Goal: Information Seeking & Learning: Learn about a topic

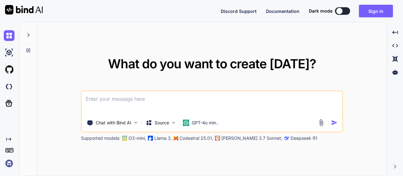
click at [165, 101] on textarea at bounding box center [212, 102] width 260 height 23
click at [368, 14] on button "Sign in" at bounding box center [376, 11] width 34 height 13
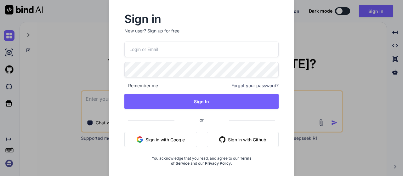
click at [189, 44] on input "email" at bounding box center [201, 49] width 155 height 15
type input "[EMAIL_ADDRESS][DOMAIN_NAME]"
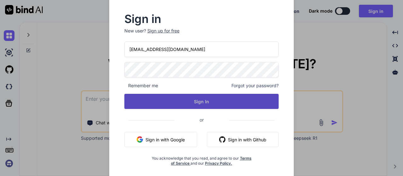
click at [196, 95] on button "Sign In" at bounding box center [201, 101] width 155 height 15
click at [215, 97] on button "Sign In" at bounding box center [201, 101] width 155 height 15
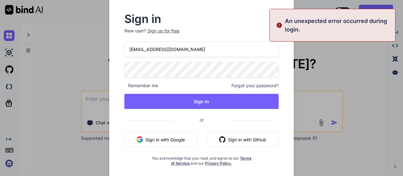
click at [346, 58] on div "Sign in New user? Sign up for free [EMAIL_ADDRESS][DOMAIN_NAME] Remember me For…" at bounding box center [201, 88] width 403 height 176
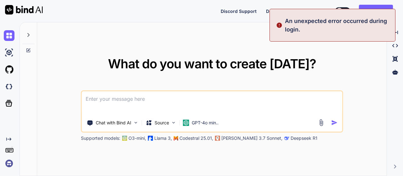
click at [151, 94] on textarea at bounding box center [212, 102] width 260 height 23
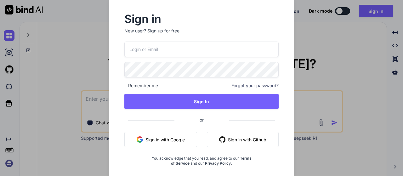
click at [152, 53] on input "email" at bounding box center [201, 49] width 155 height 15
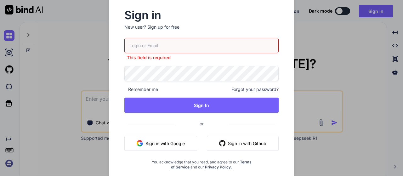
click at [162, 24] on div "Sign up for free" at bounding box center [163, 27] width 32 height 6
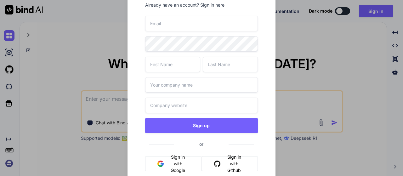
click at [173, 29] on input "email" at bounding box center [201, 23] width 112 height 15
paste input "[EMAIL_ADDRESS][DOMAIN_NAME]"
type input "[EMAIL_ADDRESS][DOMAIN_NAME]"
click at [185, 68] on input "text" at bounding box center [172, 64] width 55 height 15
type input "asda"
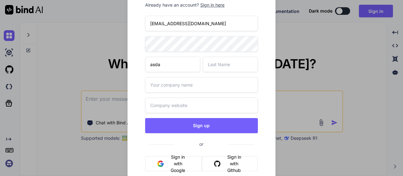
click at [214, 67] on input "text" at bounding box center [230, 64] width 55 height 15
type input "adsads"
click at [196, 83] on input "a" at bounding box center [201, 84] width 112 height 15
type input "asdadad"
click at [188, 101] on input "text" at bounding box center [201, 105] width 112 height 15
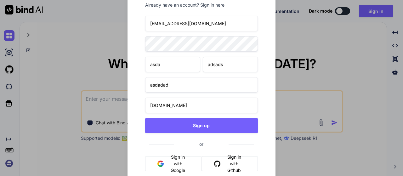
type input "asdada.in"
drag, startPoint x: 207, startPoint y: 23, endPoint x: 83, endPoint y: 24, distance: 124.4
click at [83, 24] on div "Create account Already have an account? Sign in here adasd@yopmail.com asda ads…" at bounding box center [201, 88] width 403 height 176
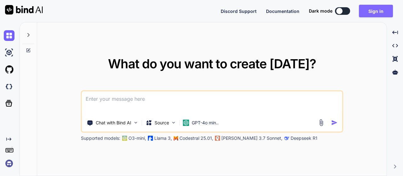
click at [378, 12] on button "Sign in" at bounding box center [376, 11] width 34 height 13
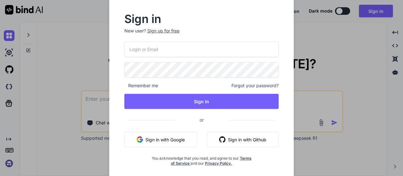
click at [161, 44] on input "email" at bounding box center [201, 49] width 155 height 15
paste input "[EMAIL_ADDRESS][DOMAIN_NAME]"
type input "[EMAIL_ADDRESS][DOMAIN_NAME]"
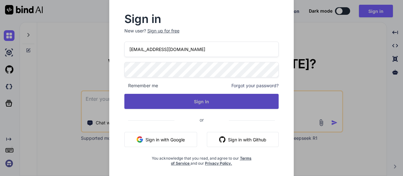
click at [185, 97] on button "Sign In" at bounding box center [201, 101] width 155 height 15
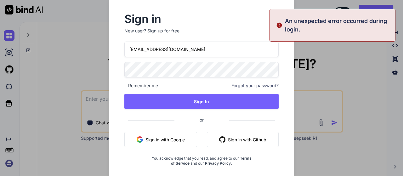
click at [212, 45] on input "[EMAIL_ADDRESS][DOMAIN_NAME]" at bounding box center [201, 49] width 155 height 15
click at [203, 47] on input "[EMAIL_ADDRESS][DOMAIN_NAME]" at bounding box center [201, 49] width 155 height 15
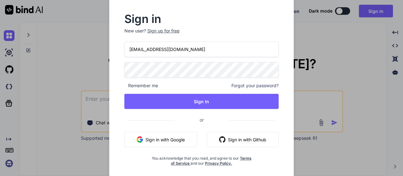
click at [1, 70] on div "Sign in New user? Sign up for free adasd@yopmail.com Remember me Forgot your pa…" at bounding box center [201, 88] width 403 height 176
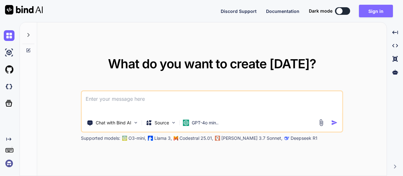
click at [381, 13] on button "Sign in" at bounding box center [376, 11] width 34 height 13
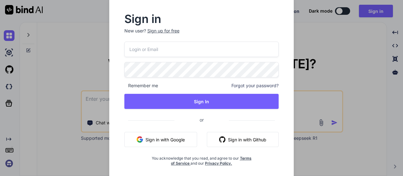
click at [166, 50] on input "email" at bounding box center [201, 49] width 155 height 15
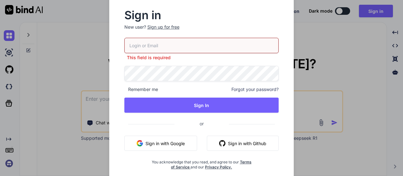
click at [173, 48] on input "email" at bounding box center [201, 45] width 155 height 15
paste input "[EMAIL_ADDRESS][DOMAIN_NAME]"
type input "[EMAIL_ADDRESS][DOMAIN_NAME]"
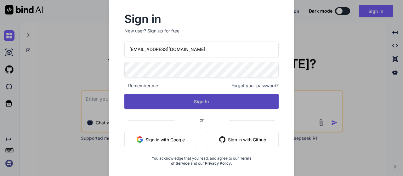
click at [232, 105] on button "Sign In" at bounding box center [201, 101] width 155 height 15
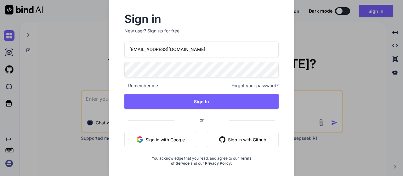
click at [172, 31] on div "Sign up for free" at bounding box center [163, 31] width 32 height 6
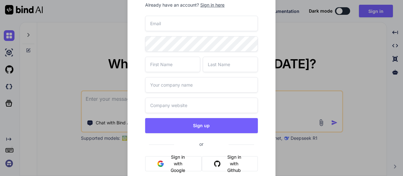
click at [197, 22] on input "email" at bounding box center [201, 23] width 112 height 15
paste input "[EMAIL_ADDRESS][DOMAIN_NAME]"
type input "[EMAIL_ADDRESS][DOMAIN_NAME]"
drag, startPoint x: 154, startPoint y: 54, endPoint x: 160, endPoint y: 59, distance: 7.9
click at [156, 57] on div "adasd@yopmail.com Sign up or Sign in with Google Sign in with Github You acknow…" at bounding box center [201, 111] width 112 height 191
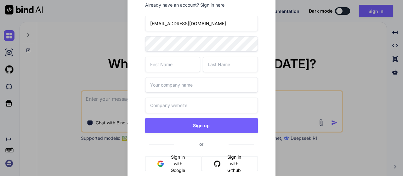
click at [185, 68] on input "text" at bounding box center [172, 64] width 55 height 15
type input "dad"
click at [218, 67] on input "text" at bounding box center [230, 64] width 55 height 15
type input "sadad"
click at [196, 82] on input "text" at bounding box center [201, 84] width 112 height 15
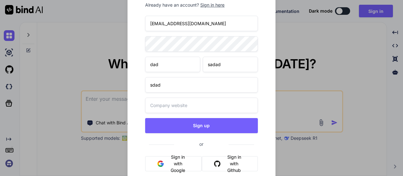
type input "sdad"
click at [180, 102] on input "text" at bounding box center [201, 105] width 112 height 15
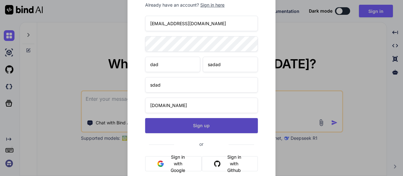
type input "asdad.in"
click at [200, 124] on button "Sign up" at bounding box center [201, 125] width 112 height 15
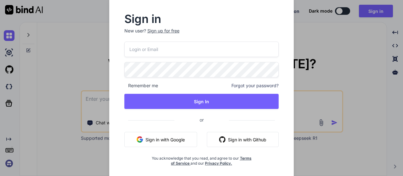
click at [151, 47] on input "email" at bounding box center [201, 49] width 155 height 15
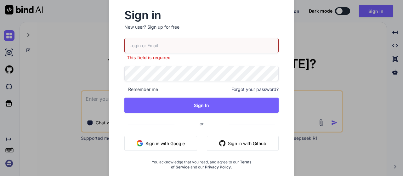
click at [165, 44] on input "email" at bounding box center [201, 45] width 155 height 15
paste input "[EMAIL_ADDRESS][DOMAIN_NAME]"
type input "[EMAIL_ADDRESS][DOMAIN_NAME]"
click at [180, 77] on div "[EMAIL_ADDRESS][DOMAIN_NAME] This field is required Remember me Forgot your pas…" at bounding box center [201, 104] width 155 height 132
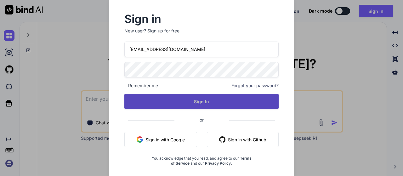
click at [215, 101] on button "Sign In" at bounding box center [201, 101] width 155 height 15
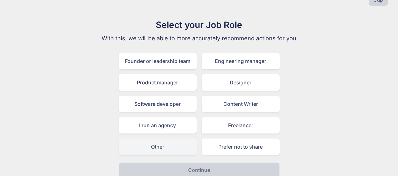
scroll to position [22, 0]
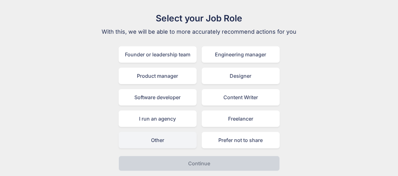
click at [166, 146] on div "Other" at bounding box center [158, 140] width 78 height 16
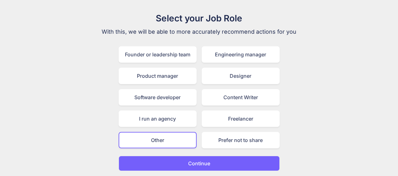
click at [188, 163] on p "Continue" at bounding box center [199, 164] width 22 height 8
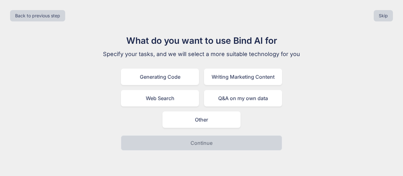
click at [215, 130] on div "What do you want to use Bind AI for Specify your tasks, and we will select a mo…" at bounding box center [202, 92] width 212 height 117
click at [223, 126] on div "Other" at bounding box center [202, 119] width 78 height 16
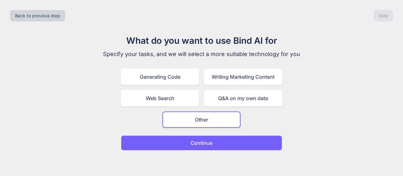
click at [231, 144] on button "Continue" at bounding box center [201, 142] width 161 height 15
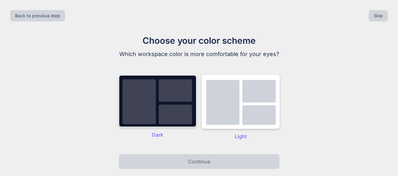
click at [129, 127] on img at bounding box center [158, 101] width 78 height 52
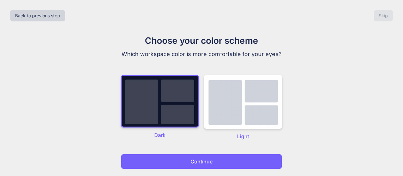
click at [215, 159] on button "Continue" at bounding box center [201, 161] width 161 height 15
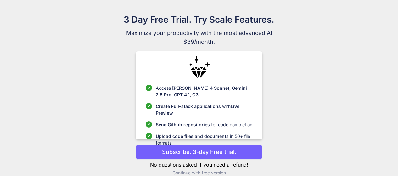
scroll to position [31, 0]
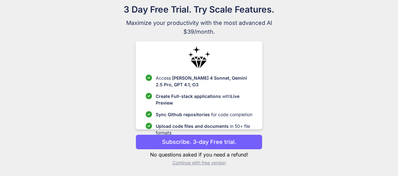
click at [194, 163] on p "Continue with free version" at bounding box center [199, 163] width 127 height 6
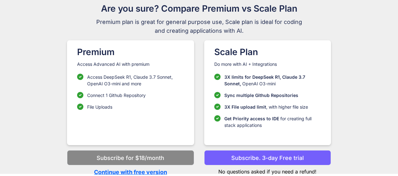
scroll to position [32, 0]
click at [131, 172] on p "Continue with free version" at bounding box center [130, 172] width 127 height 9
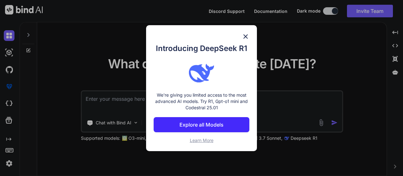
click at [245, 36] on img at bounding box center [246, 37] width 8 height 8
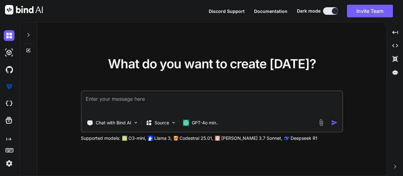
click at [136, 100] on textarea at bounding box center [212, 102] width 260 height 23
type textarea "C"
type textarea "const vs readonly vs static in c#"
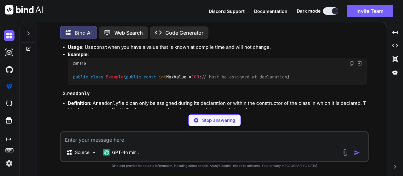
scroll to position [50, 0]
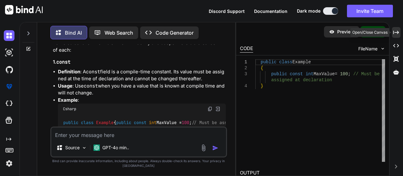
click at [396, 34] on icon "Created with Pixso." at bounding box center [396, 33] width 6 height 6
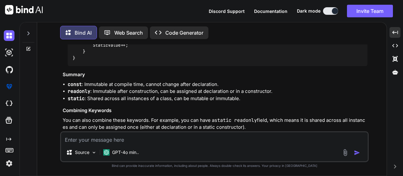
scroll to position [302, 0]
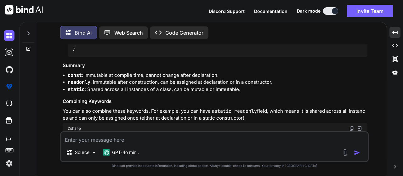
drag, startPoint x: 174, startPoint y: 88, endPoint x: 278, endPoint y: 84, distance: 104.3
click at [278, 57] on div "public class Example { public static int StaticValue = 0 ; // Shared across all…" at bounding box center [218, 33] width 300 height 48
click at [292, 57] on div "public class Example { public static int StaticValue = 0 ; // Shared across all…" at bounding box center [218, 33] width 300 height 48
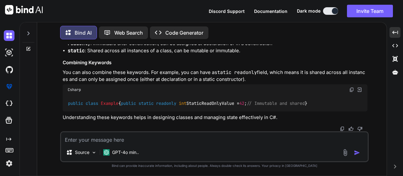
scroll to position [437, 0]
drag, startPoint x: 68, startPoint y: 83, endPoint x: 82, endPoint y: 104, distance: 25.3
click at [82, 104] on div "public class Example { public static readonly int StaticReadOnlyValue = 42 ; //…" at bounding box center [215, 103] width 305 height 16
copy code "public class Example { public static readonly int StaticReadOnlyValue = 42 ; //…"
click at [293, 95] on div "public class Example { public static readonly int StaticReadOnlyValue = 42 ; //…" at bounding box center [215, 103] width 305 height 16
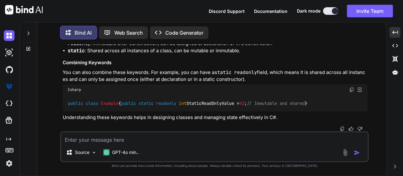
click at [129, 137] on textarea at bounding box center [214, 137] width 307 height 11
paste textarea "public class Example { public static readonly int StaticReadOnlyValue = 42; // …"
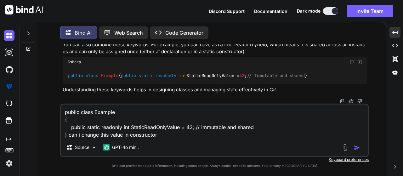
type textarea "public class Example { public static readonly int StaticReadOnlyValue = 42; // …"
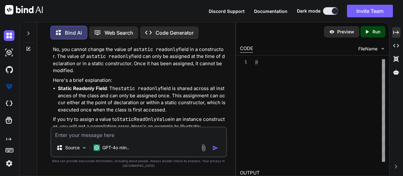
scroll to position [632, 0]
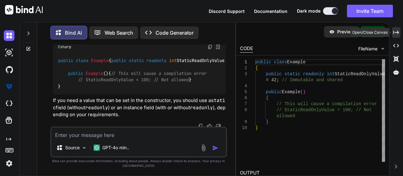
click at [398, 31] on icon "Created with Pixso." at bounding box center [396, 33] width 6 height 6
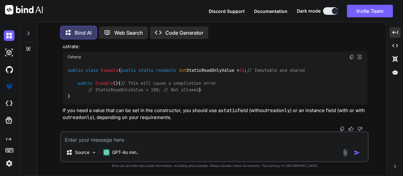
drag, startPoint x: 73, startPoint y: 80, endPoint x: 132, endPoint y: 82, distance: 58.3
drag, startPoint x: 138, startPoint y: 82, endPoint x: 180, endPoint y: 82, distance: 42.2
drag, startPoint x: 188, startPoint y: 82, endPoint x: 248, endPoint y: 82, distance: 59.5
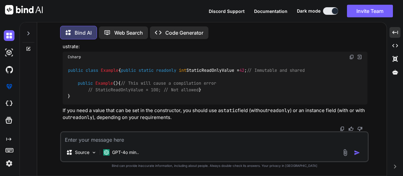
drag, startPoint x: 249, startPoint y: 82, endPoint x: 289, endPoint y: 82, distance: 39.4
drag, startPoint x: 63, startPoint y: 94, endPoint x: 102, endPoint y: 94, distance: 39.1
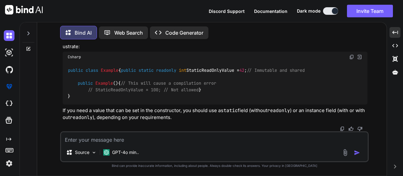
click at [102, 11] on p "Here's a brief explanation:" at bounding box center [215, 7] width 305 height 7
click at [156, 11] on p "Here's a brief explanation:" at bounding box center [215, 7] width 305 height 7
drag, startPoint x: 69, startPoint y: 71, endPoint x: 77, endPoint y: 71, distance: 7.9
click at [77, 19] on strong "Static Readonly Field" at bounding box center [92, 16] width 49 height 6
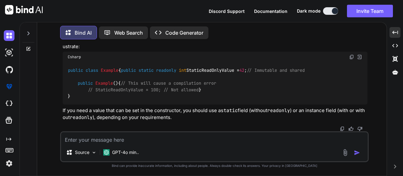
drag, startPoint x: 77, startPoint y: 71, endPoint x: 102, endPoint y: 71, distance: 24.9
click at [77, 19] on strong "Static Readonly Field" at bounding box center [92, 16] width 49 height 6
drag, startPoint x: 117, startPoint y: 70, endPoint x: 177, endPoint y: 71, distance: 60.8
click at [177, 34] on li "Static Readonly Field : The static readonly field is shared across all instance…" at bounding box center [218, 22] width 300 height 21
drag, startPoint x: 189, startPoint y: 71, endPoint x: 223, endPoint y: 71, distance: 34.0
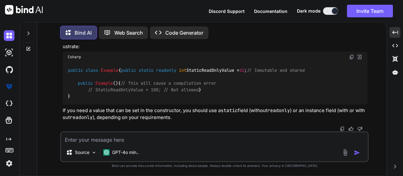
click at [223, 34] on li "Static Readonly Field : The static readonly field is shared across all instance…" at bounding box center [218, 22] width 300 height 21
drag, startPoint x: 250, startPoint y: 68, endPoint x: 259, endPoint y: 68, distance: 9.1
click at [259, 34] on li "Static Readonly Field : The static readonly field is shared across all instance…" at bounding box center [218, 22] width 300 height 21
drag, startPoint x: 117, startPoint y: 71, endPoint x: 175, endPoint y: 67, distance: 57.8
click at [175, 34] on li "Static Readonly Field : The static readonly field is shared across all instance…" at bounding box center [218, 22] width 300 height 21
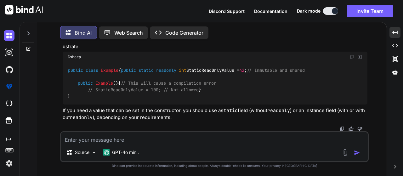
drag, startPoint x: 182, startPoint y: 66, endPoint x: 206, endPoint y: 66, distance: 24.3
click at [206, 34] on li "Static Readonly Field : The static readonly field is shared across all instance…" at bounding box center [218, 22] width 300 height 21
drag, startPoint x: 216, startPoint y: 68, endPoint x: 241, endPoint y: 68, distance: 24.9
click at [241, 34] on li "Static Readonly Field : The static readonly field is shared across all instance…" at bounding box center [218, 22] width 300 height 21
drag, startPoint x: 266, startPoint y: 66, endPoint x: 315, endPoint y: 66, distance: 48.8
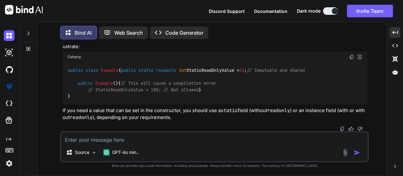
click at [287, 34] on li "Static Readonly Field : The static readonly field is shared across all instance…" at bounding box center [218, 22] width 300 height 21
drag, startPoint x: 88, startPoint y: 119, endPoint x: 285, endPoint y: 119, distance: 197.5
click at [285, 105] on div "public class Example { public static readonly int StaticReadOnlyValue = 42 ; //…" at bounding box center [215, 83] width 305 height 42
click at [228, 105] on div "public class Example { public static readonly int StaticReadOnlyValue = 42 ; //…" at bounding box center [215, 83] width 305 height 42
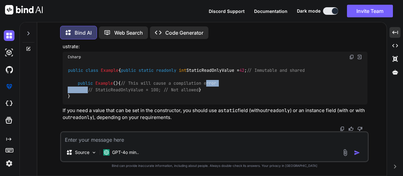
drag, startPoint x: 87, startPoint y: 115, endPoint x: 177, endPoint y: 109, distance: 89.6
click at [177, 99] on code "public class Example { public static readonly int StaticReadOnlyValue = 42 ; //…" at bounding box center [186, 83] width 237 height 32
click at [209, 105] on div "public class Example { public static readonly int StaticReadOnlyValue = 42 ; //…" at bounding box center [215, 83] width 305 height 42
click at [134, 134] on textarea at bounding box center [214, 137] width 307 height 11
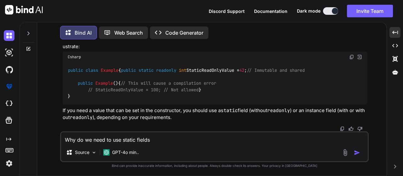
type textarea "Why do we need to use static fields ?"
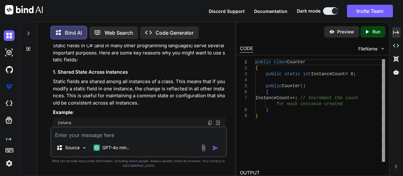
scroll to position [880, 0]
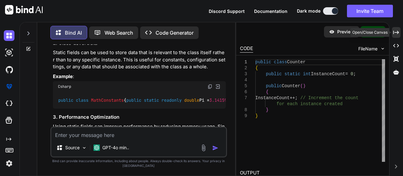
click at [398, 32] on icon "Created with Pixso." at bounding box center [396, 33] width 6 height 6
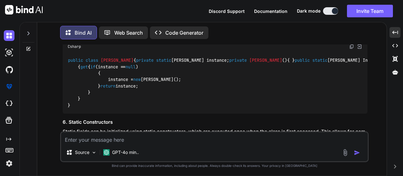
scroll to position [914, 0]
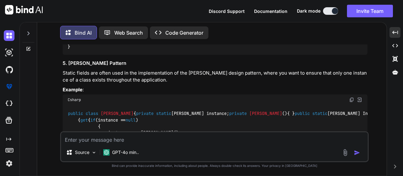
click at [76, 142] on textarea at bounding box center [214, 137] width 307 height 11
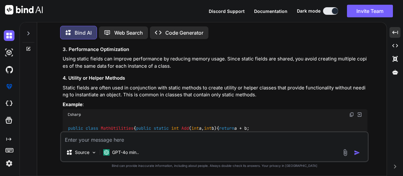
scroll to position [851, 0]
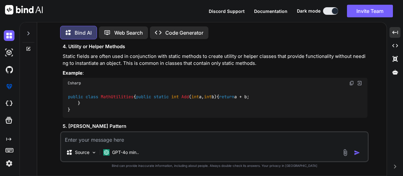
drag, startPoint x: 64, startPoint y: 48, endPoint x: 91, endPoint y: 99, distance: 57.3
click at [88, 140] on textarea at bounding box center [214, 137] width 307 height 11
type textarea "It means we can modify the value of static field?"
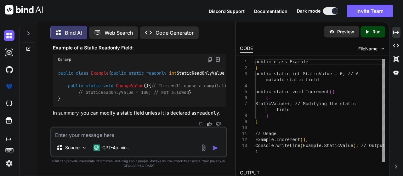
scroll to position [1595, 0]
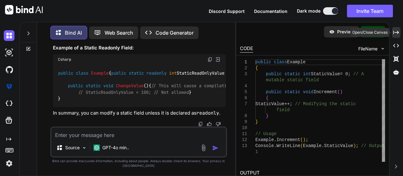
click at [396, 30] on icon "Created with Pixso." at bounding box center [396, 33] width 6 height 6
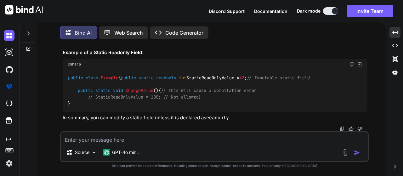
scroll to position [1627, 0]
click at [151, 139] on textarea at bounding box center [214, 137] width 307 height 11
type textarea "so why we need static field"
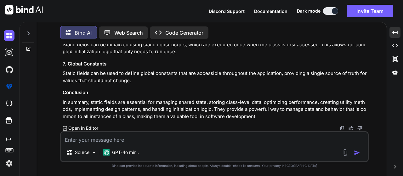
scroll to position [1929, 0]
click at [127, 139] on textarea at bounding box center [214, 137] width 307 height 11
type textarea "Tuple unpacking ?"
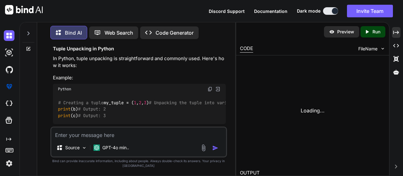
scroll to position [2286, 0]
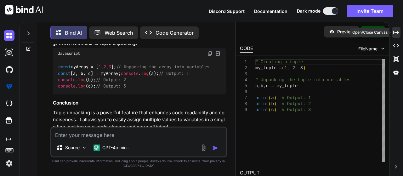
click at [394, 32] on icon at bounding box center [396, 32] width 6 height 3
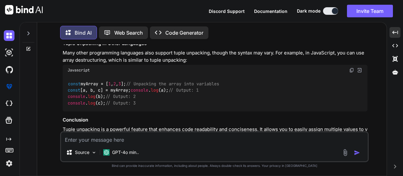
scroll to position [1964, 0]
drag, startPoint x: 58, startPoint y: 113, endPoint x: 142, endPoint y: 115, distance: 83.8
click at [142, 115] on div "You const vs readonly vs static in c# Bind AI In C#, const , readonly , and sta…" at bounding box center [214, 109] width 345 height 131
copy p "Tuple unpacking ?"
click at [104, 136] on textarea at bounding box center [214, 137] width 307 height 11
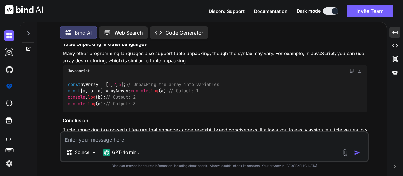
paste textarea "Tuple unpacking ?"
type textarea "Tuple unpacking in c#"
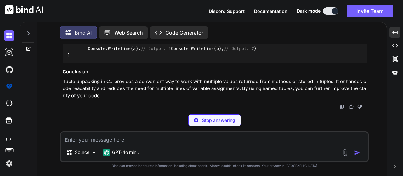
scroll to position [3064, 0]
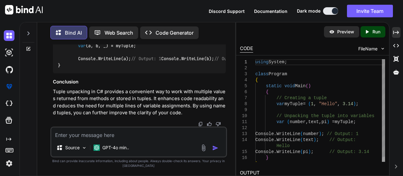
drag, startPoint x: 77, startPoint y: 90, endPoint x: 222, endPoint y: 93, distance: 145.2
click at [400, 36] on div "Created with Pixso." at bounding box center [396, 32] width 9 height 11
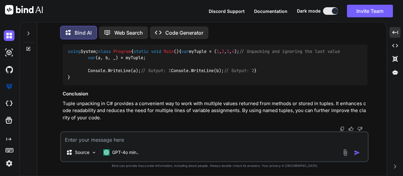
scroll to position [2727, 0]
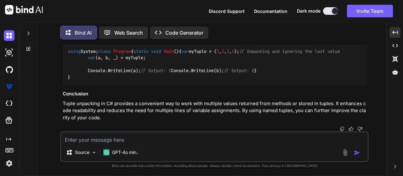
drag, startPoint x: 188, startPoint y: 79, endPoint x: 151, endPoint y: 80, distance: 37.8
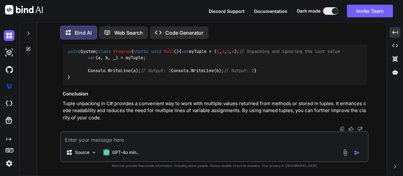
drag, startPoint x: 124, startPoint y: 95, endPoint x: 210, endPoint y: 108, distance: 87.6
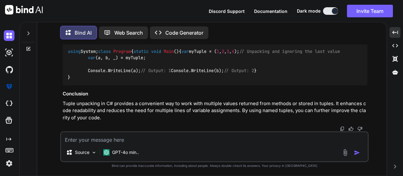
click at [178, 79] on div "using System; class Program { static void Main () { var myTuple = ( 1 , 2 , 3 ,…" at bounding box center [215, 64] width 305 height 42
drag, startPoint x: 112, startPoint y: 77, endPoint x: 86, endPoint y: 75, distance: 25.5
click at [86, 75] on code "using System; class Program { static void Main () { var myTuple = ( 1 , 2 , 3 ,…" at bounding box center [204, 64] width 272 height 32
click at [122, 74] on code "using System; class Program { static void Main () { var myTuple = ( 1 , 2 , 3 ,…" at bounding box center [204, 64] width 272 height 32
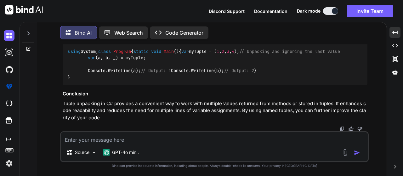
click at [206, 77] on div "using System; class Program { static void Main () { var myTuple = ( 1 , 2 , 3 ,…" at bounding box center [215, 64] width 305 height 42
drag, startPoint x: 156, startPoint y: 70, endPoint x: 191, endPoint y: 69, distance: 35.6
click at [191, 69] on div "using System; class Program { static void Main () { var myTuple = ( 1 , 2 , 3 ,…" at bounding box center [215, 64] width 305 height 42
click at [217, 69] on div "using System; class Program { static void Main () { var myTuple = ( 1 , 2 , 3 ,…" at bounding box center [215, 64] width 305 height 42
click at [148, 76] on code "using System; class Program { static void Main () { var myTuple = ( 1 , 2 , 3 ,…" at bounding box center [204, 64] width 272 height 32
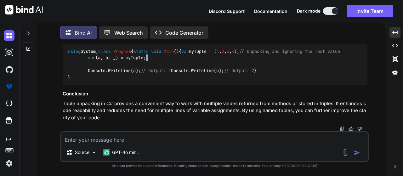
click at [148, 76] on code "using System; class Program { static void Main () { var myTuple = ( 1 , 2 , 3 ,…" at bounding box center [204, 64] width 272 height 32
click at [189, 82] on div "using System; class Program { static void Main () { var myTuple = ( 1 , 2 , 3 ,…" at bounding box center [215, 64] width 305 height 42
